Goal: Use online tool/utility: Utilize a website feature to perform a specific function

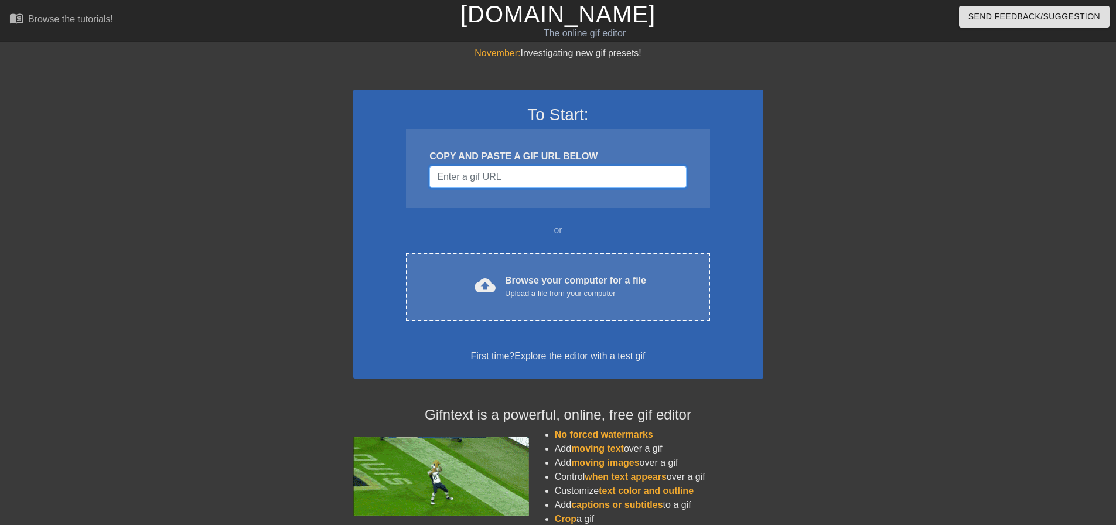
click at [503, 178] on input "Username" at bounding box center [557, 177] width 257 height 22
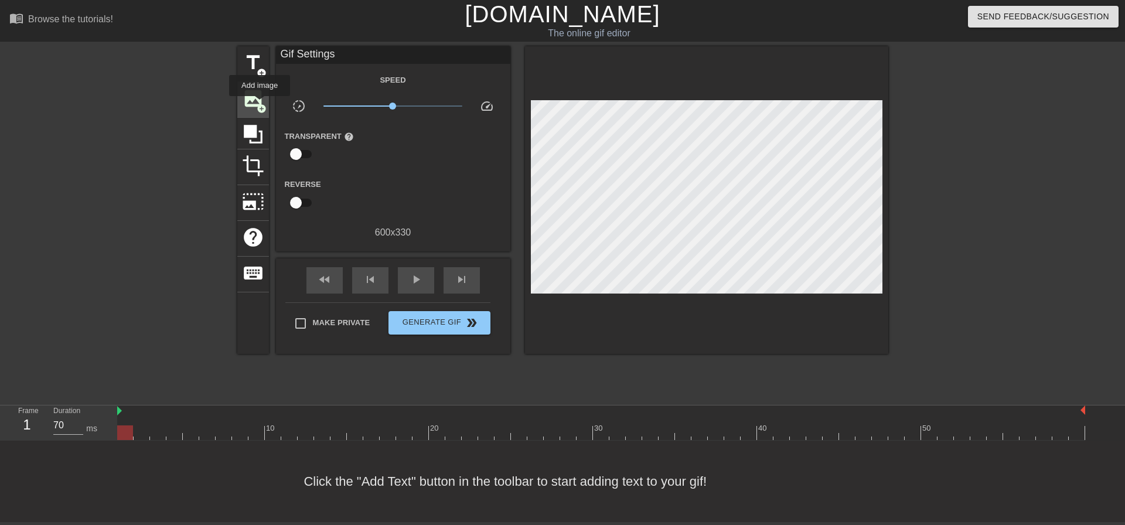
click at [260, 104] on span "add_circle" at bounding box center [262, 109] width 10 height 10
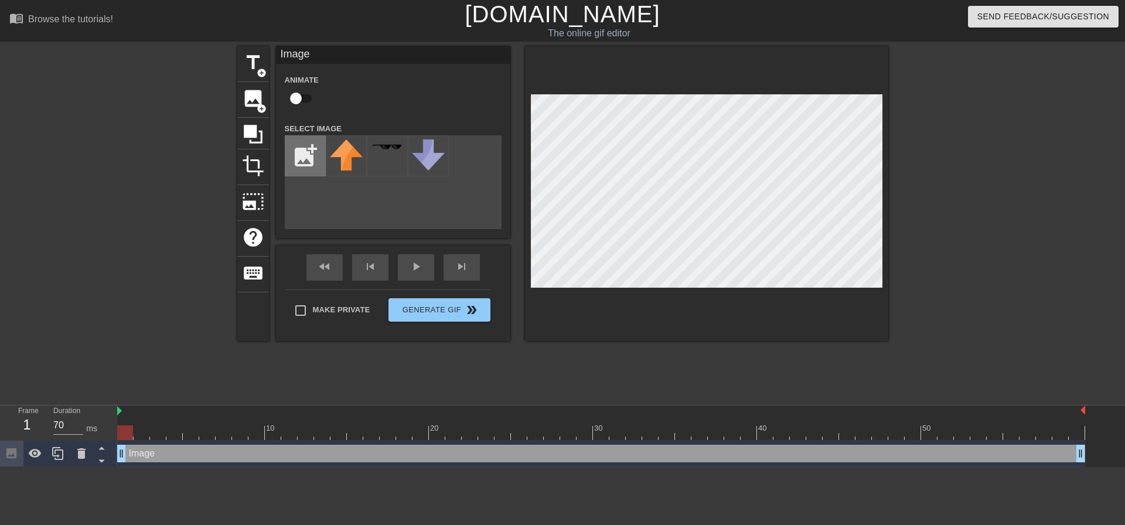
click at [301, 152] on input "file" at bounding box center [305, 156] width 40 height 40
type input "C:\fakepath\birdo no wordso.png"
click at [343, 158] on img at bounding box center [346, 155] width 33 height 32
click at [301, 99] on input "checkbox" at bounding box center [295, 98] width 67 height 22
checkbox input "true"
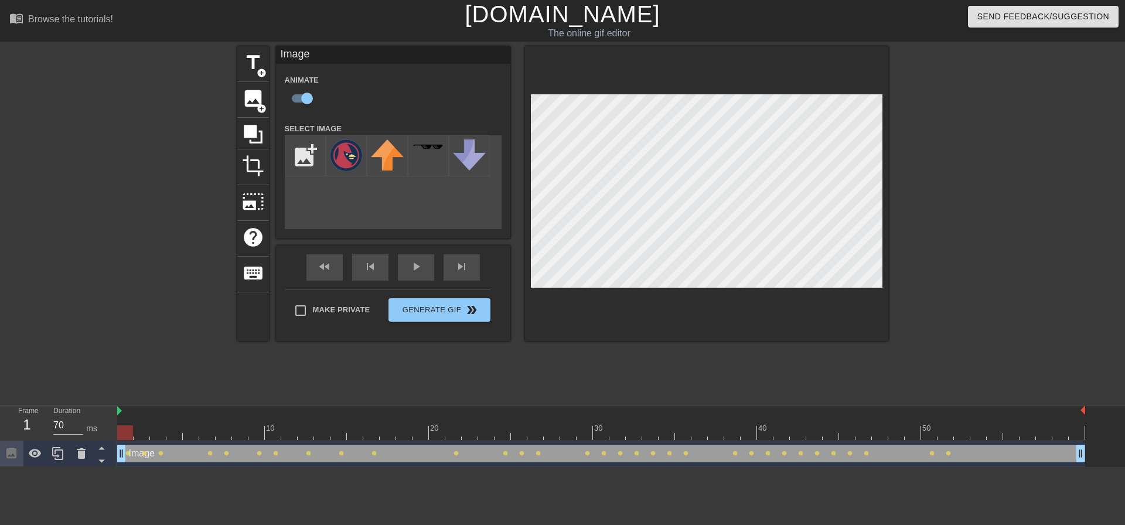
click at [615, 316] on div at bounding box center [706, 193] width 363 height 295
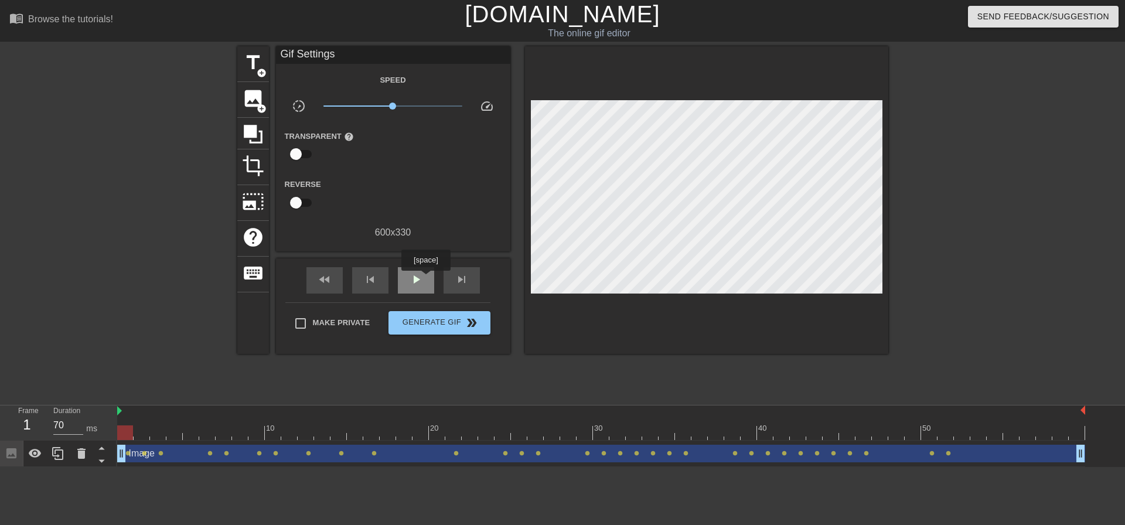
click at [425, 279] on div "play_arrow" at bounding box center [416, 280] width 36 height 26
click at [427, 279] on div "pause" at bounding box center [416, 280] width 36 height 26
click at [336, 281] on div "fast_rewind" at bounding box center [324, 280] width 36 height 26
click at [439, 287] on div "fast_rewind skip_previous play_arrow skip_next" at bounding box center [393, 280] width 191 height 44
click at [426, 283] on div "play_arrow" at bounding box center [416, 280] width 36 height 26
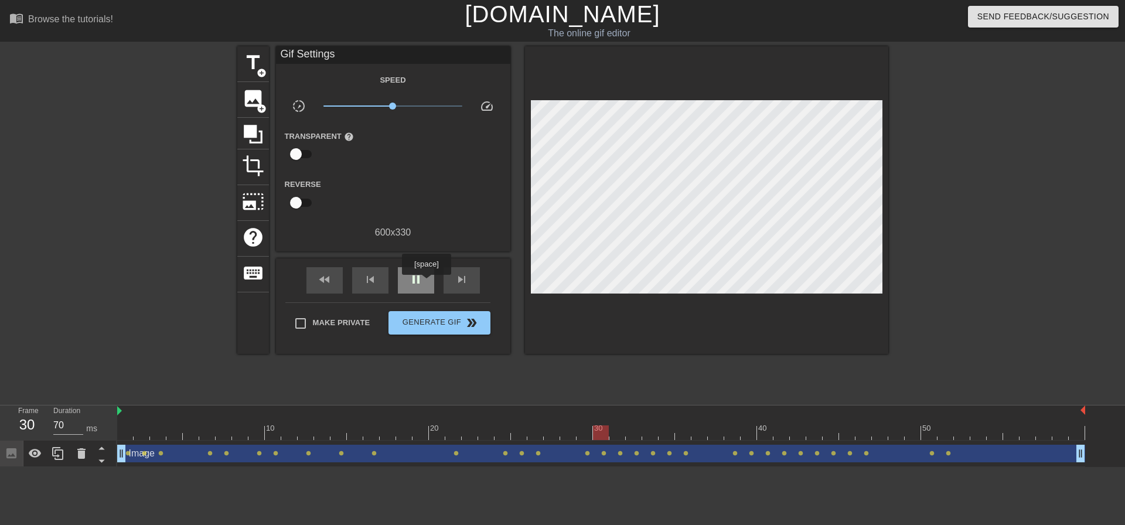
click at [426, 283] on div "pause" at bounding box center [416, 280] width 36 height 26
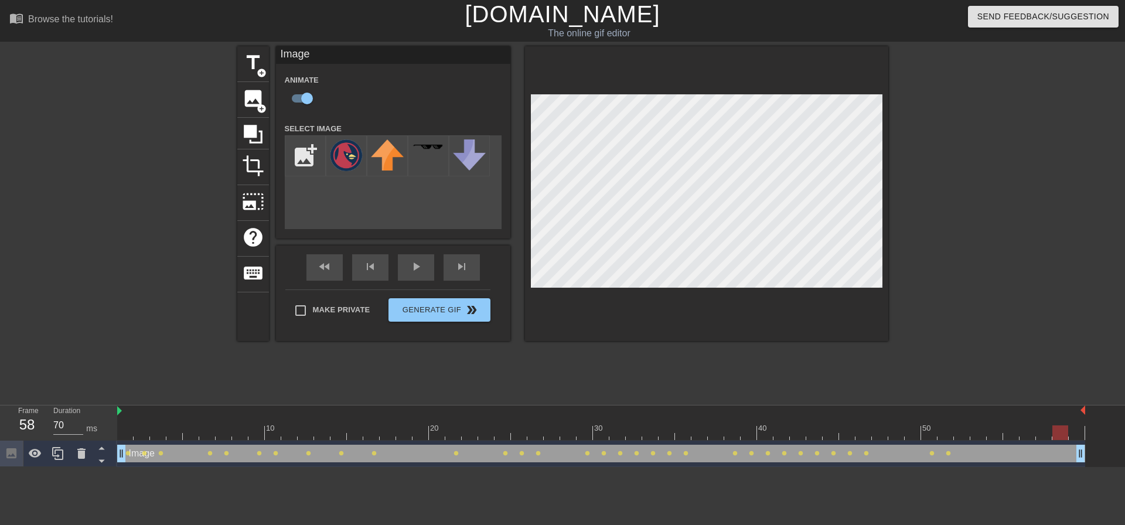
click at [579, 297] on div at bounding box center [706, 193] width 363 height 295
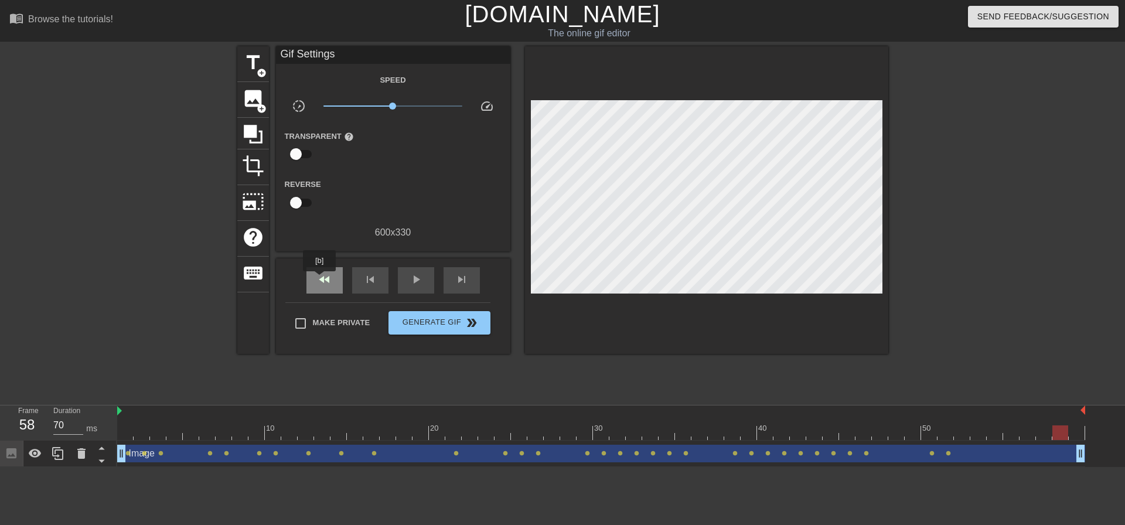
click at [323, 280] on span "fast_rewind" at bounding box center [325, 279] width 14 height 14
click at [428, 279] on div "play_arrow" at bounding box center [416, 280] width 36 height 26
click at [452, 320] on span "Generate Gif double_arrow" at bounding box center [439, 323] width 92 height 14
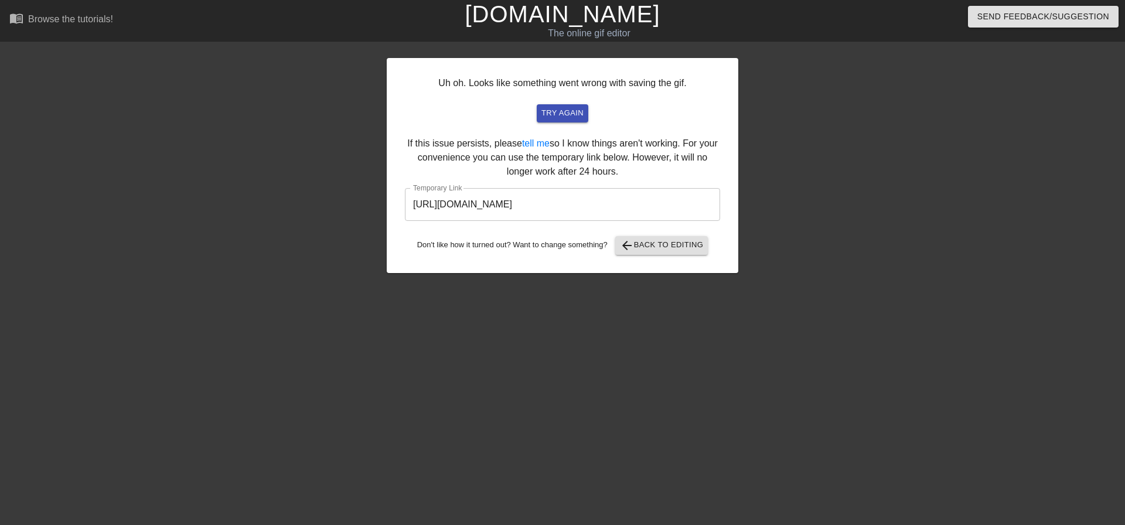
click at [534, 204] on input "[URL][DOMAIN_NAME]" at bounding box center [562, 204] width 315 height 33
click at [659, 244] on span "arrow_back Back to Editing" at bounding box center [662, 245] width 84 height 14
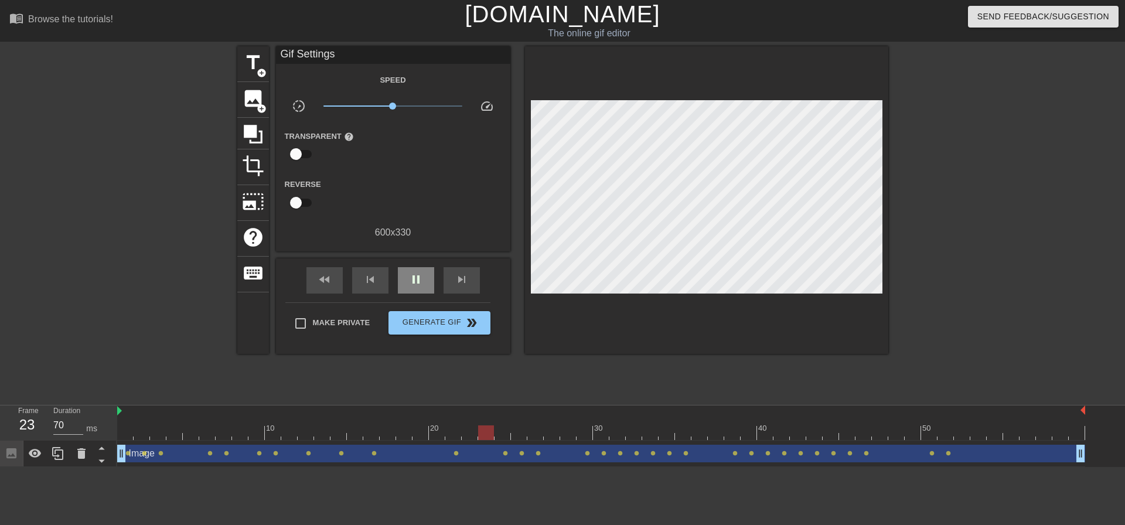
click at [419, 287] on div "pause" at bounding box center [416, 280] width 36 height 26
click at [332, 282] on div "fast_rewind" at bounding box center [324, 280] width 36 height 26
click at [1082, 430] on div at bounding box center [601, 432] width 968 height 15
click at [1062, 430] on div at bounding box center [601, 432] width 968 height 15
click at [1074, 428] on div at bounding box center [601, 432] width 968 height 15
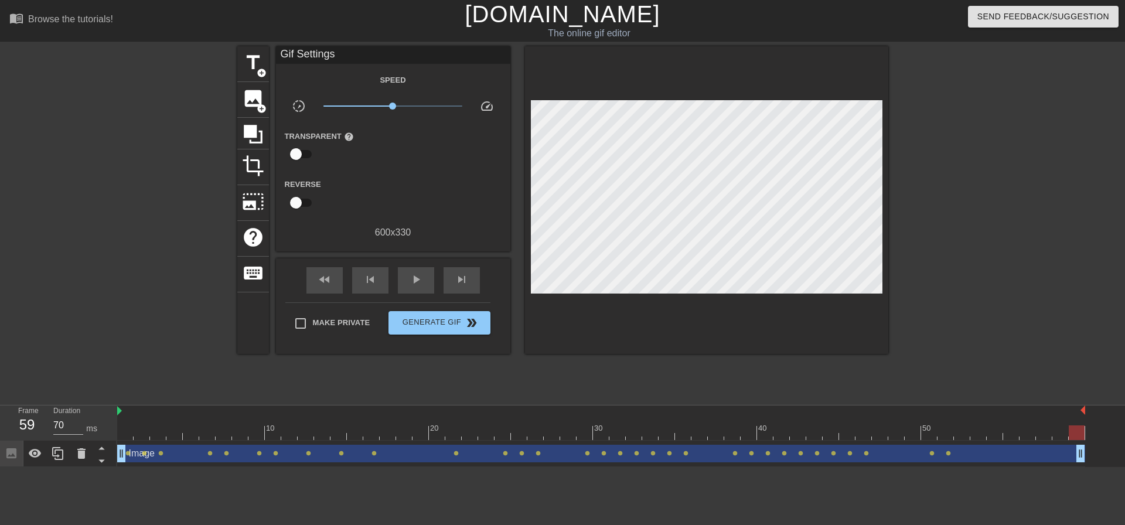
click at [1077, 429] on div at bounding box center [1077, 432] width 16 height 15
click at [1056, 430] on div at bounding box center [601, 432] width 968 height 15
click at [1082, 429] on div at bounding box center [601, 432] width 968 height 15
click at [1085, 428] on div "10 20 30 40 50 Image drag_handle drag_handle lens lens lens lens lens lens lens…" at bounding box center [621, 436] width 1008 height 62
click at [1061, 441] on div "Image drag_handle drag_handle lens lens lens lens lens lens lens lens lens lens…" at bounding box center [601, 454] width 968 height 26
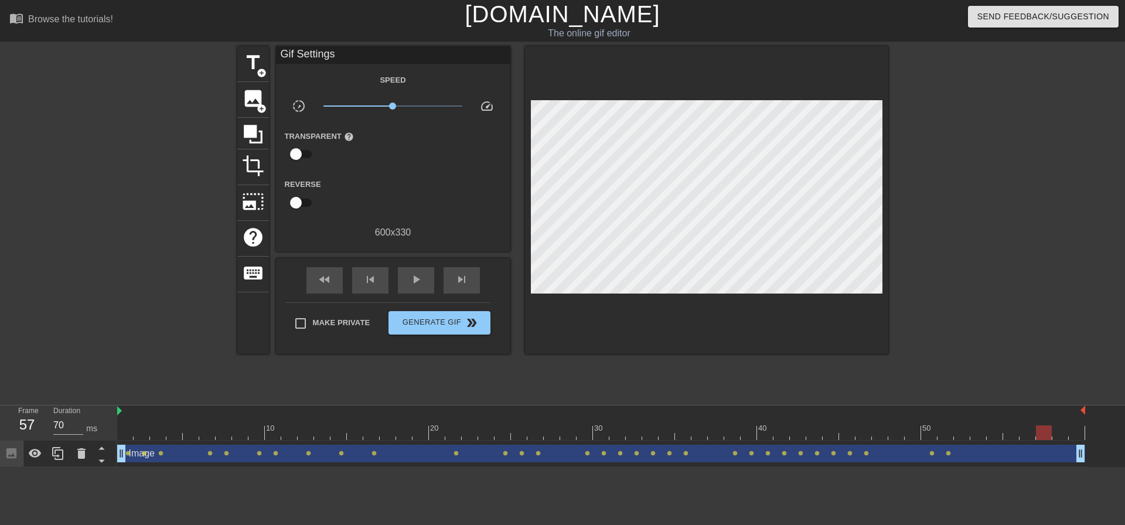
click at [1039, 439] on div at bounding box center [601, 432] width 968 height 15
click at [1048, 436] on div at bounding box center [1044, 432] width 16 height 15
click at [1063, 435] on div at bounding box center [601, 432] width 968 height 15
click at [1073, 435] on div at bounding box center [601, 432] width 968 height 15
click at [122, 430] on div at bounding box center [601, 432] width 968 height 15
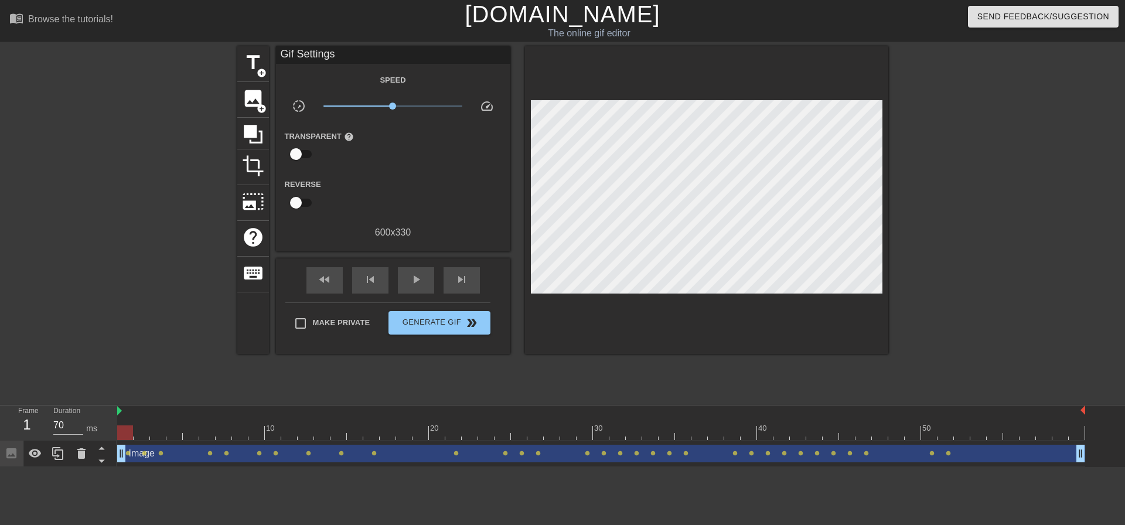
click at [1080, 431] on div at bounding box center [601, 432] width 968 height 15
click at [133, 431] on div at bounding box center [125, 432] width 16 height 15
click at [897, 336] on div "title add_circle image add_circle crop photo_size_select_large help keyboard Gi…" at bounding box center [562, 222] width 1125 height 352
click at [454, 323] on span "Generate Gif double_arrow" at bounding box center [439, 323] width 92 height 14
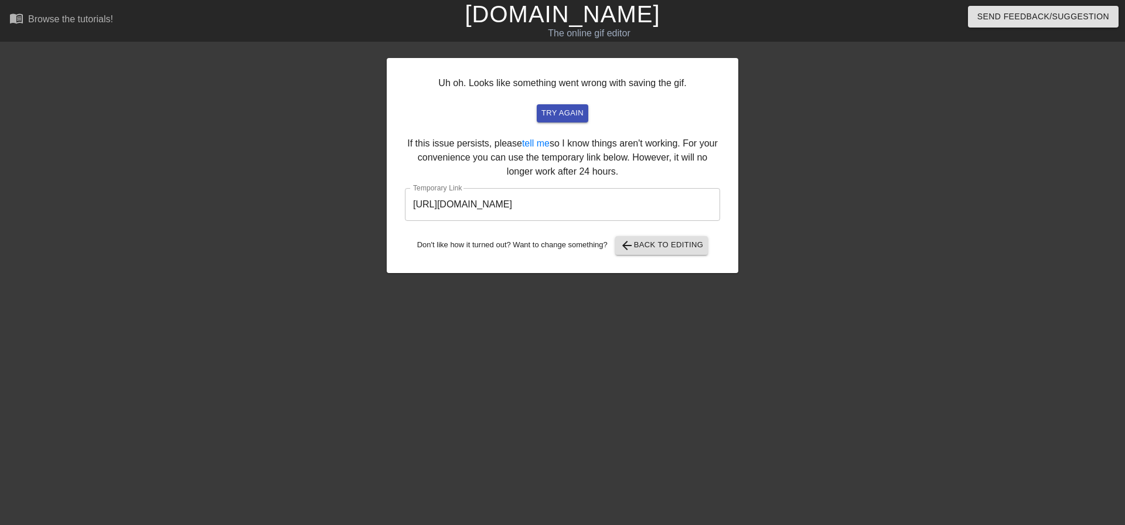
click at [556, 193] on input "[URL][DOMAIN_NAME]" at bounding box center [562, 204] width 315 height 33
click at [557, 193] on input "[URL][DOMAIN_NAME]" at bounding box center [562, 204] width 315 height 33
